Goal: Navigation & Orientation: Find specific page/section

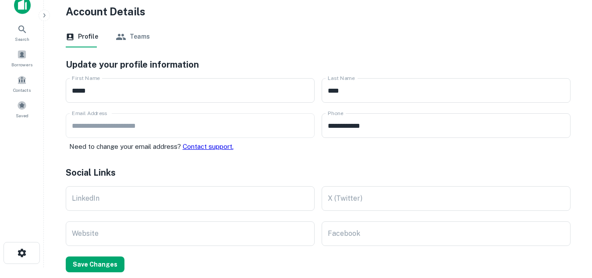
scroll to position [8, 0]
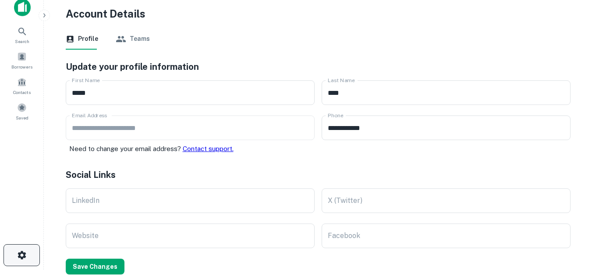
click at [26, 260] on button "button" at bounding box center [22, 255] width 36 height 22
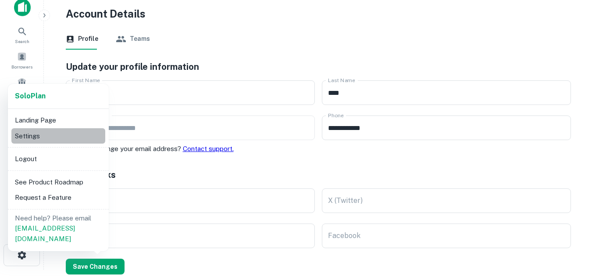
click at [35, 140] on li "Settings" at bounding box center [58, 136] width 94 height 16
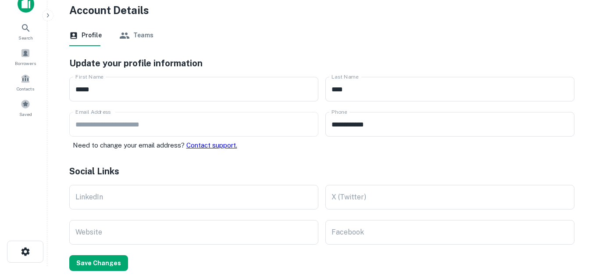
scroll to position [0, 0]
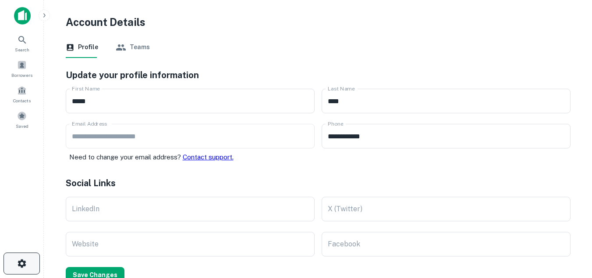
click at [17, 259] on icon "button" at bounding box center [22, 263] width 11 height 11
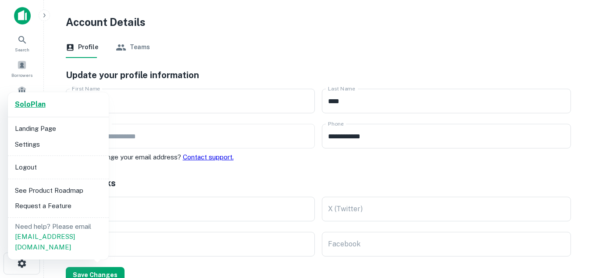
click at [20, 108] on strong "Solo Plan" at bounding box center [30, 104] width 31 height 8
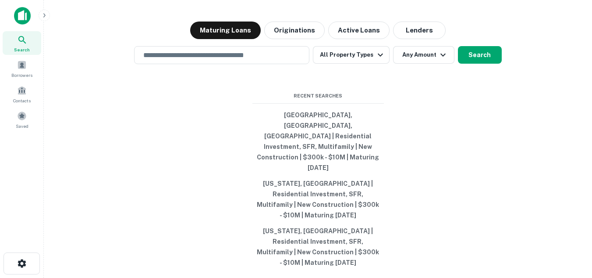
scroll to position [14, 0]
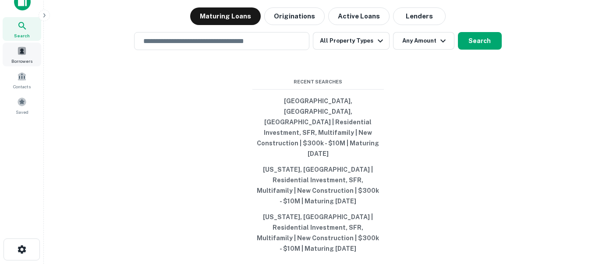
click at [20, 53] on span at bounding box center [22, 51] width 10 height 10
